Goal: Transaction & Acquisition: Purchase product/service

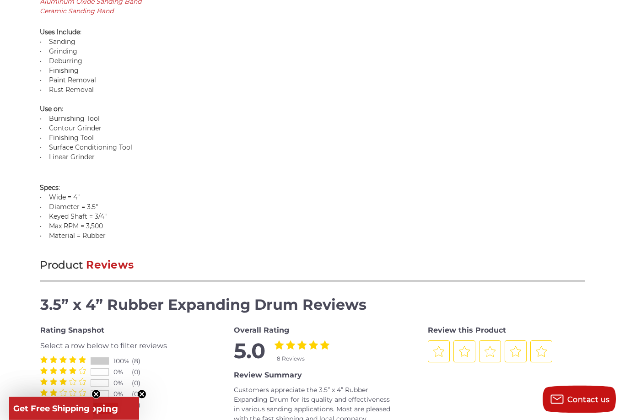
scroll to position [826, 0]
click at [140, 399] on circle "Close teaser" at bounding box center [142, 394] width 9 height 9
click at [96, 399] on circle "Close teaser" at bounding box center [96, 394] width 9 height 9
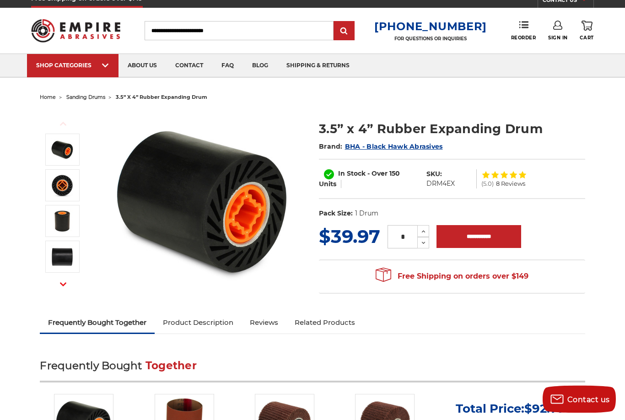
scroll to position [0, 0]
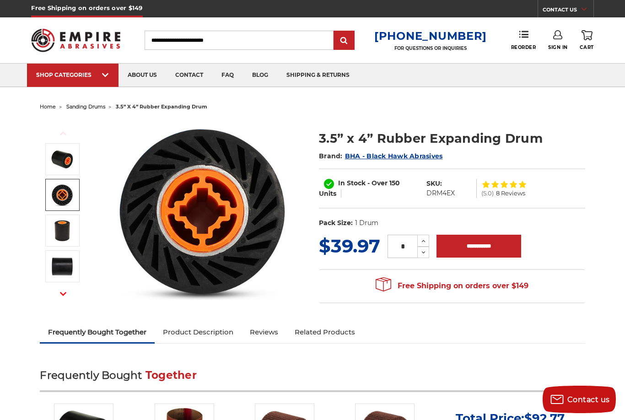
click at [69, 199] on img at bounding box center [62, 194] width 23 height 23
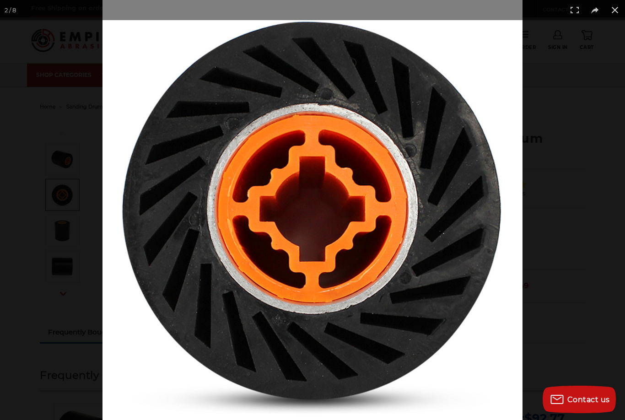
click at [621, 11] on button at bounding box center [615, 10] width 20 height 20
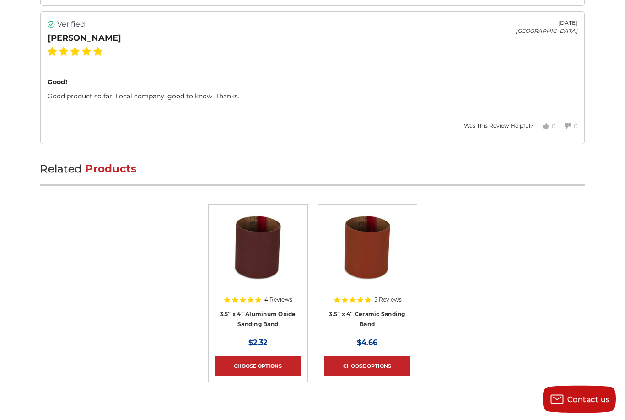
scroll to position [2571, 0]
click at [263, 311] on link "3.5” x 4” Aluminum Oxide Sanding Band" at bounding box center [258, 319] width 76 height 17
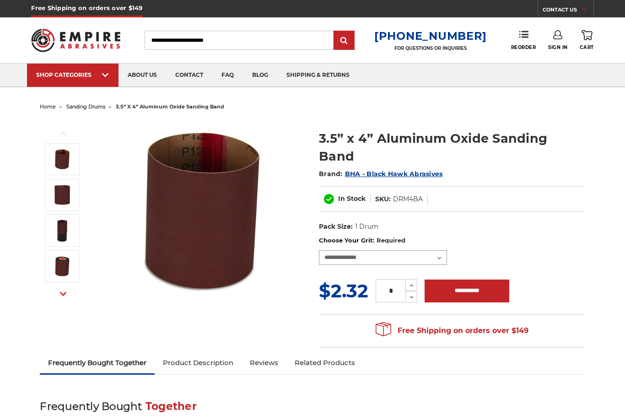
click at [440, 250] on select "**********" at bounding box center [383, 257] width 128 height 15
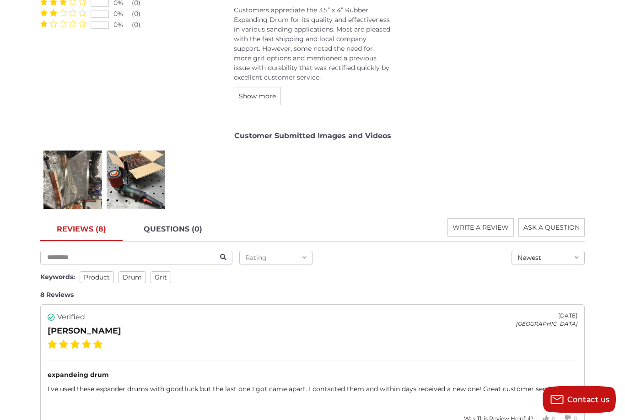
scroll to position [1213, 0]
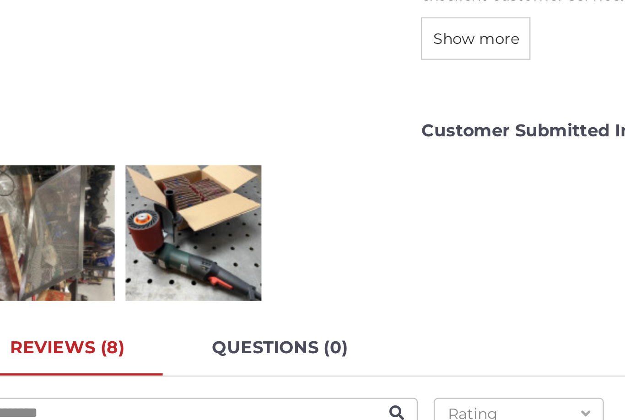
click at [104, 141] on div "[PERSON_NAME]" at bounding box center [136, 173] width 64 height 64
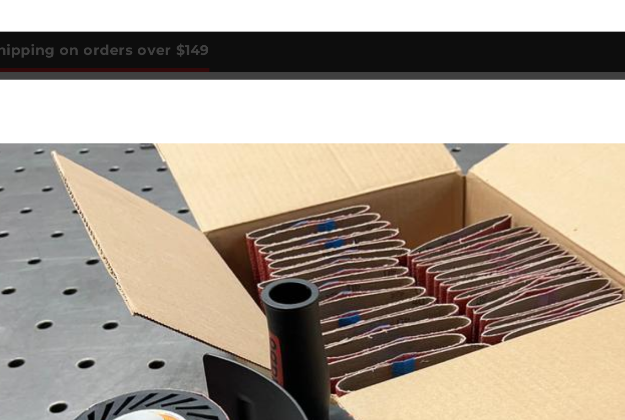
scroll to position [0, 625]
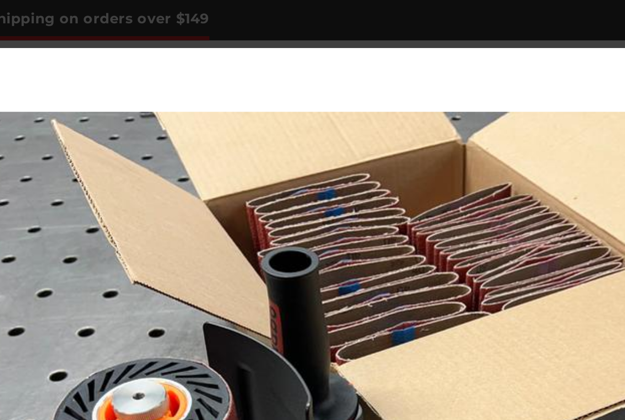
click at [147, 76] on img at bounding box center [235, 210] width 432 height 324
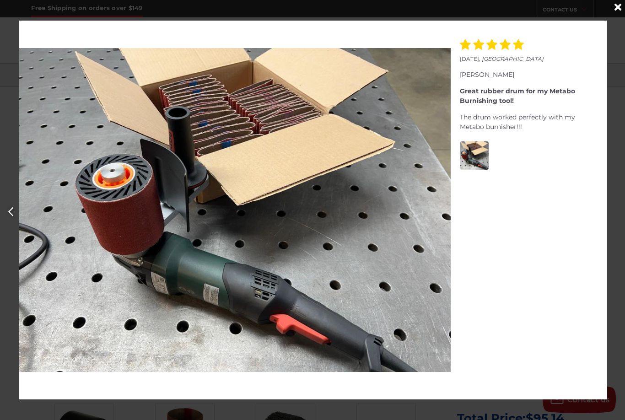
click at [613, 7] on div "Close" at bounding box center [617, 7] width 15 height 15
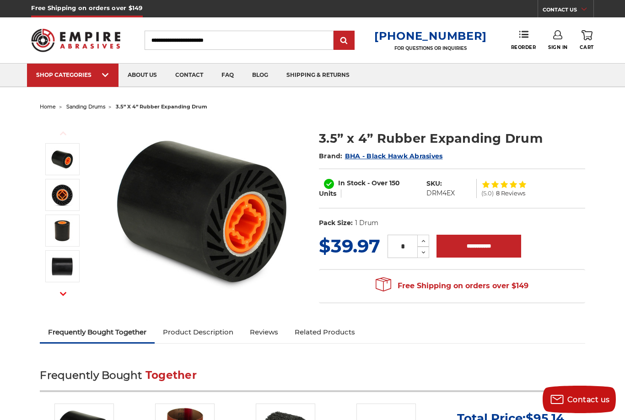
click at [73, 301] on button "Next" at bounding box center [63, 294] width 22 height 20
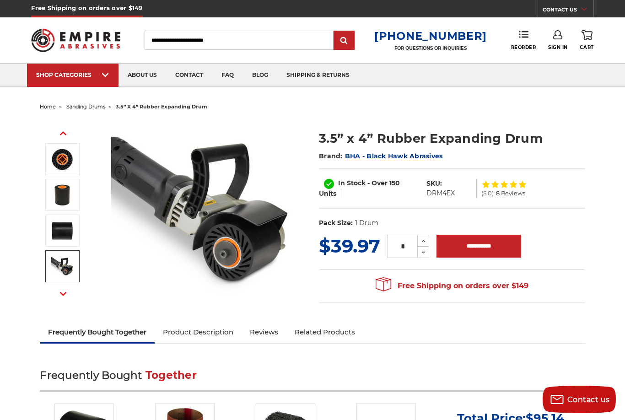
click at [64, 266] on img at bounding box center [62, 266] width 23 height 23
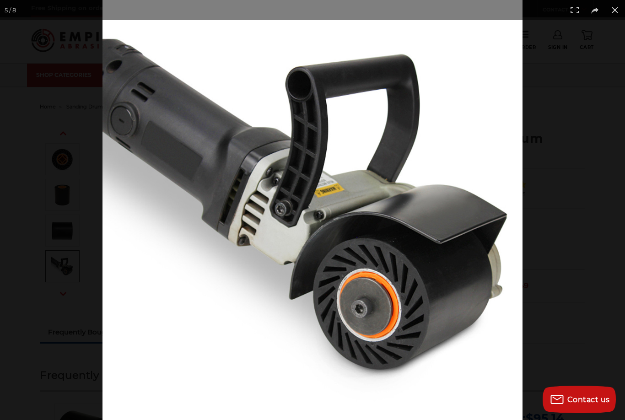
click at [615, 12] on button at bounding box center [615, 10] width 20 height 20
